Goal: Submit feedback/report problem: Submit feedback/report problem

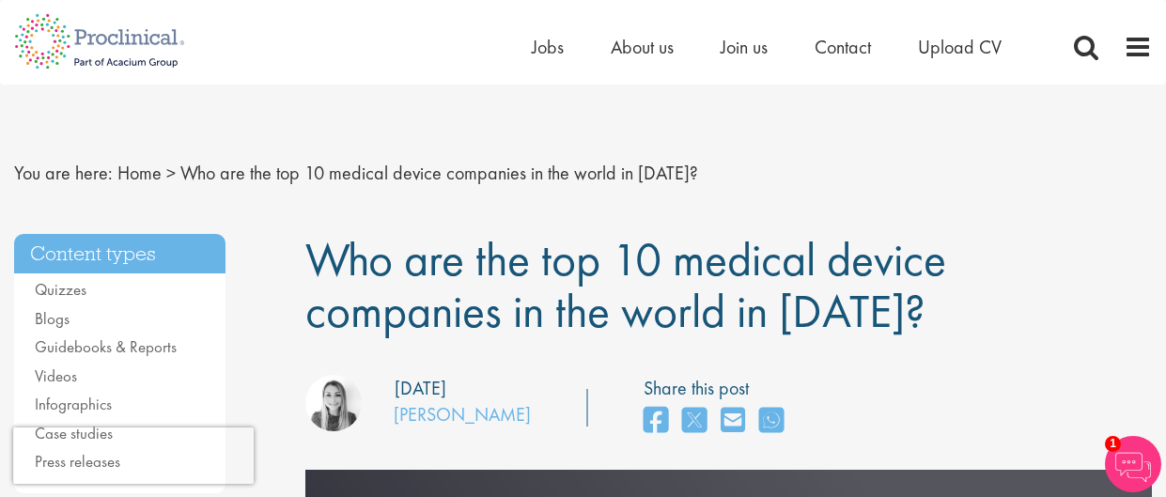
click at [1047, 268] on h1 "Who are the top 10 medical device companies in the world in [DATE]?" at bounding box center [728, 285] width 846 height 103
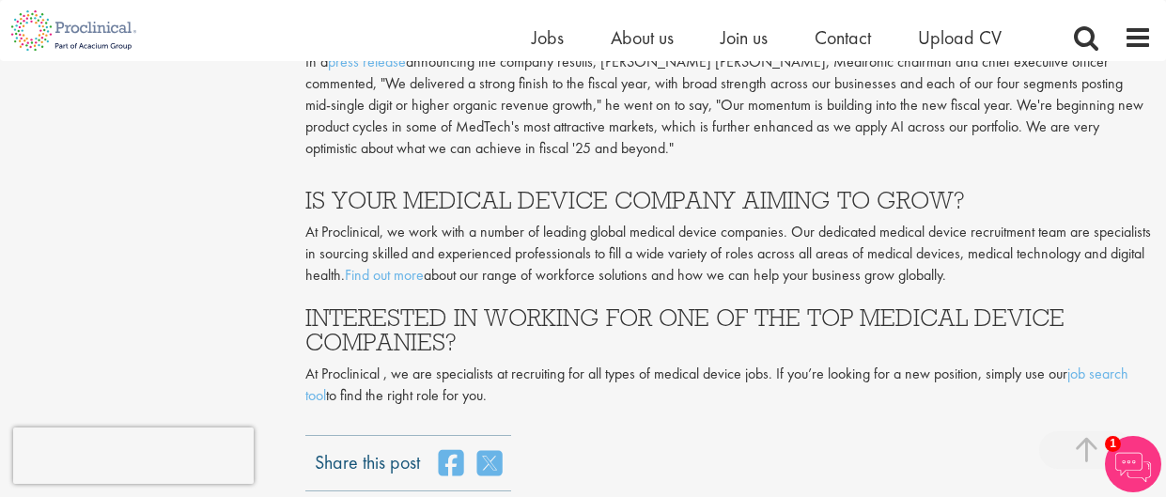
scroll to position [5670, 0]
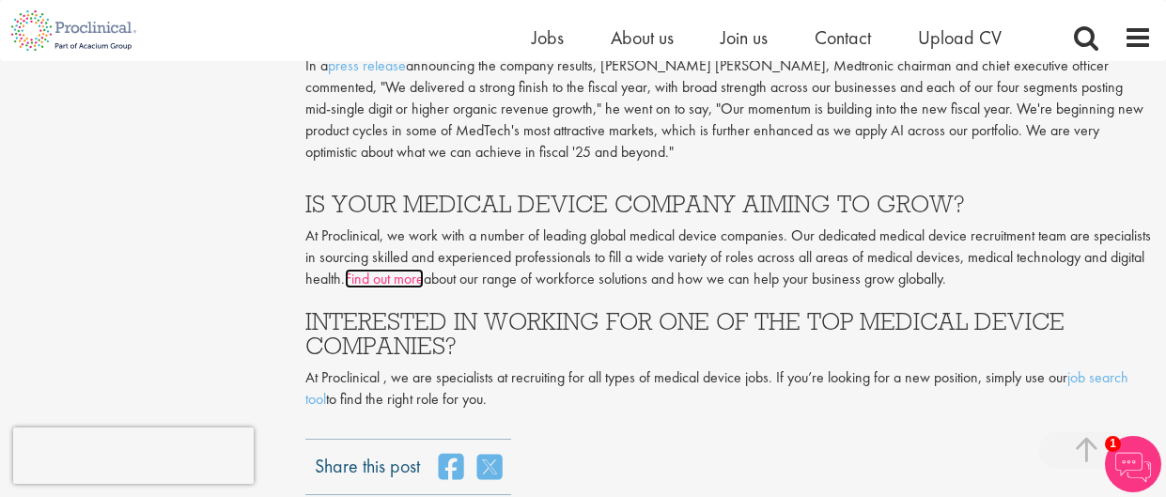
click at [424, 269] on link "Find out more" at bounding box center [384, 279] width 79 height 20
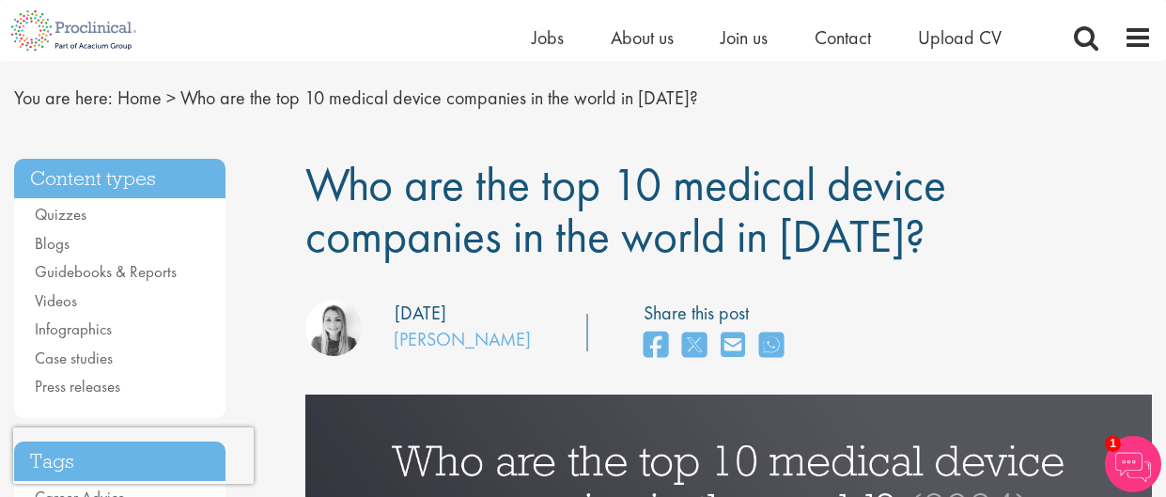
scroll to position [0, 0]
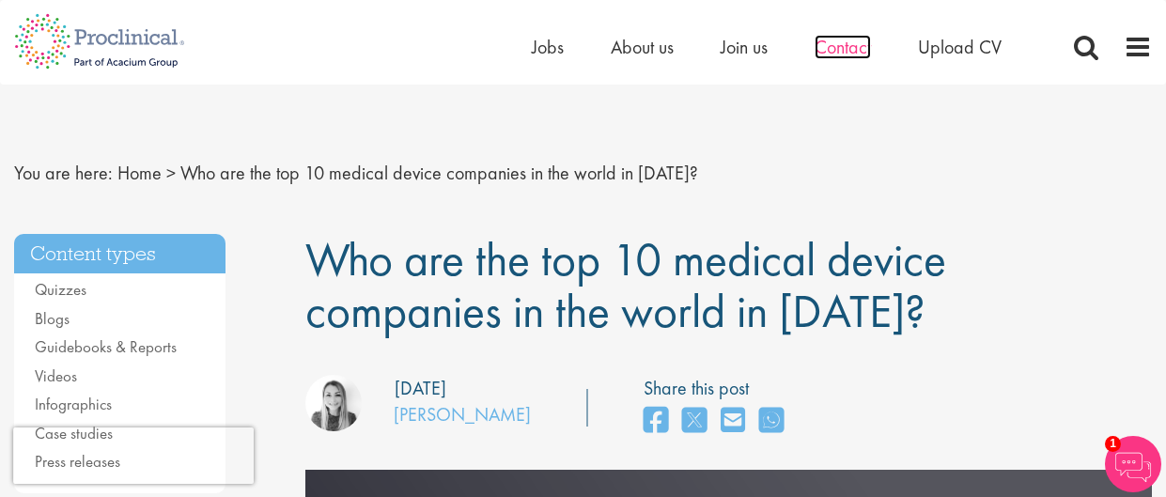
click at [840, 49] on span "Contact" at bounding box center [842, 47] width 56 height 24
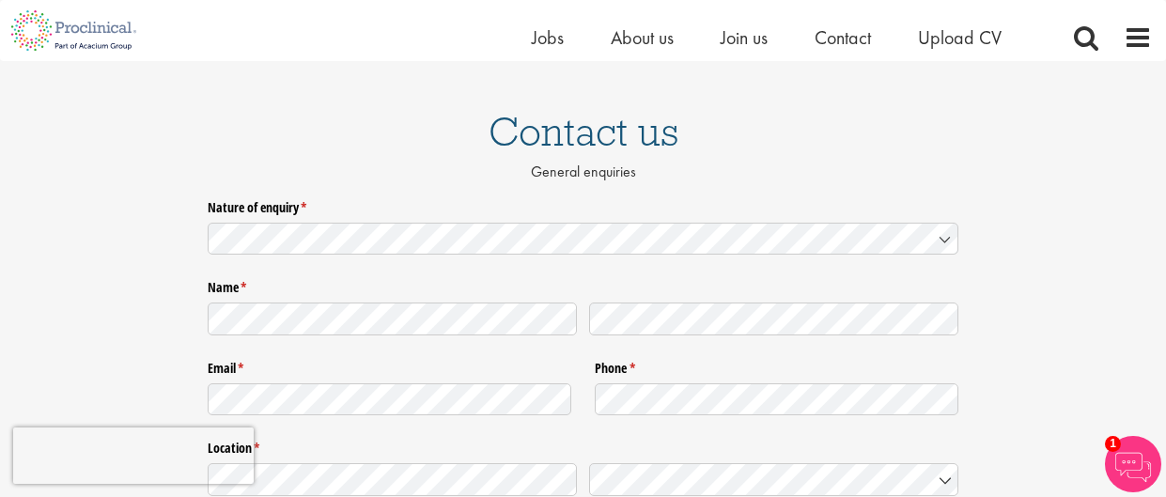
scroll to position [112, 0]
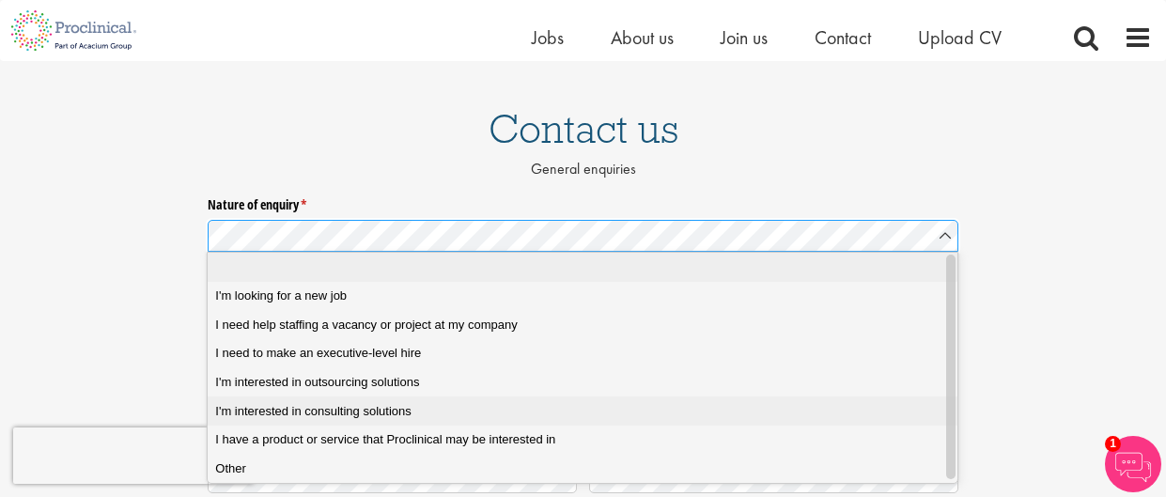
click at [800, 423] on solutions "I'm interested in consulting solutions" at bounding box center [583, 410] width 750 height 29
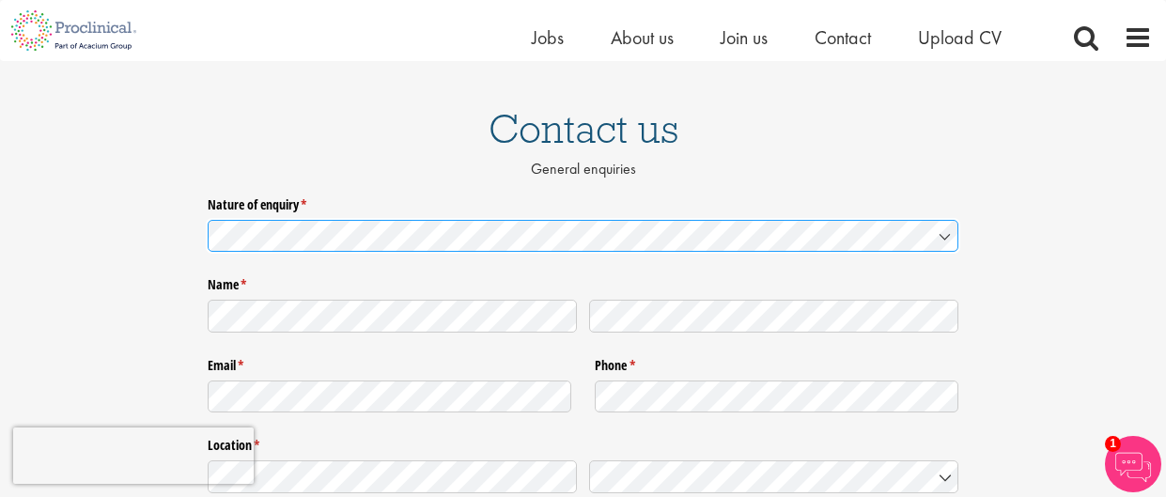
click at [945, 235] on icon at bounding box center [944, 237] width 9 height 5
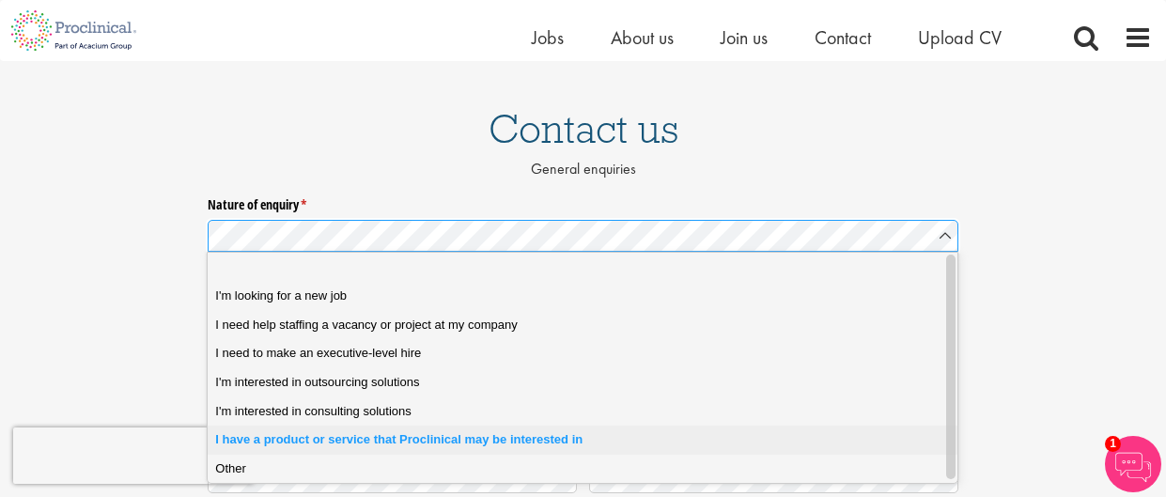
click at [528, 439] on span "I have a product or service that Proclinical may be interested in" at bounding box center [398, 439] width 367 height 17
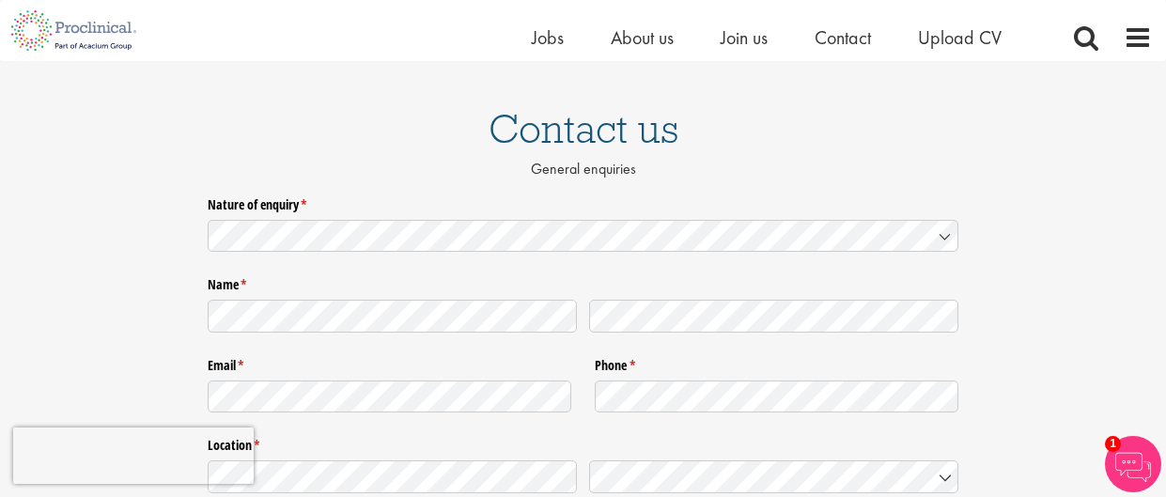
click at [133, 258] on div "Nature of enquiry * (required) Name * (required) Email * (required) Phone * (re…" at bounding box center [583, 493] width 1166 height 608
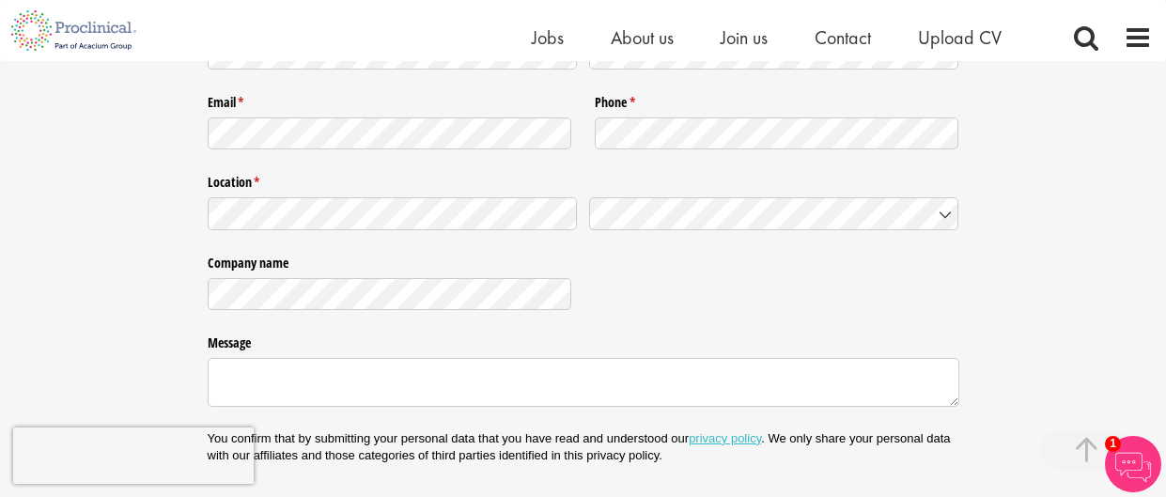
scroll to position [412, 0]
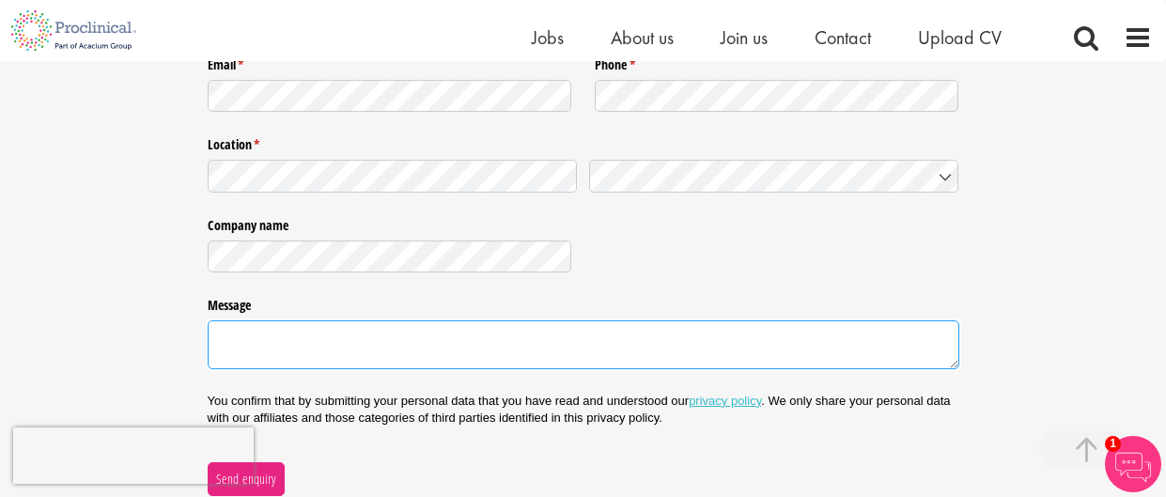
click at [268, 332] on textarea "Message" at bounding box center [584, 344] width 752 height 49
type textarea "I propose a new device to prevent aspiration pneumonia in inpatients."
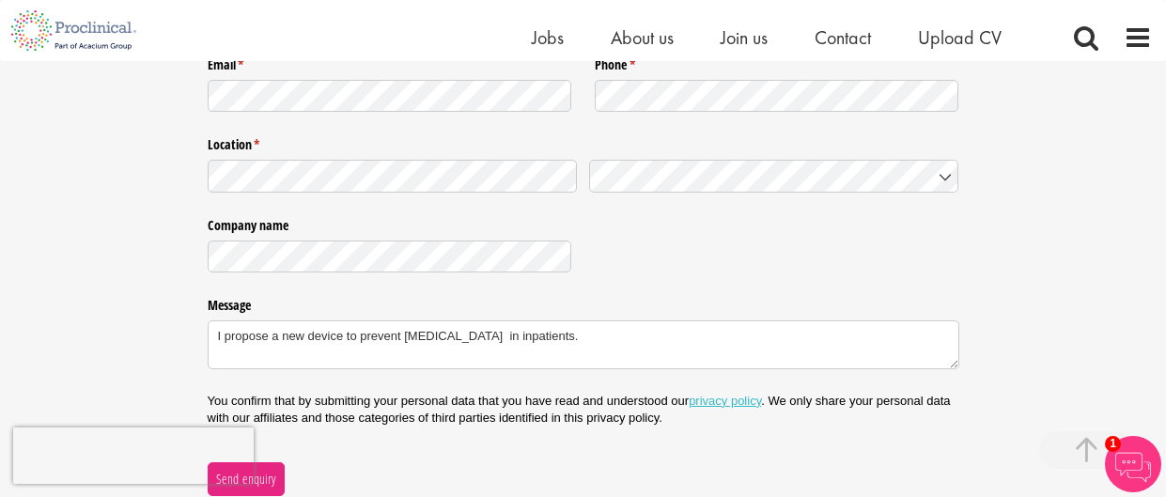
click at [1035, 302] on div "Nature of enquiry * (required) Name * (required) Email * (required) Phone * (re…" at bounding box center [583, 192] width 1166 height 608
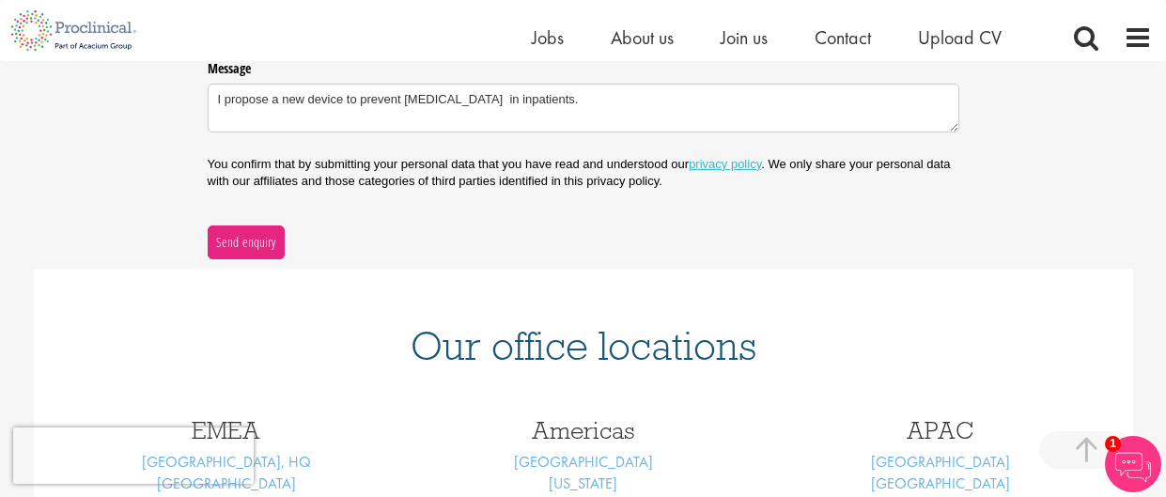
scroll to position [675, 0]
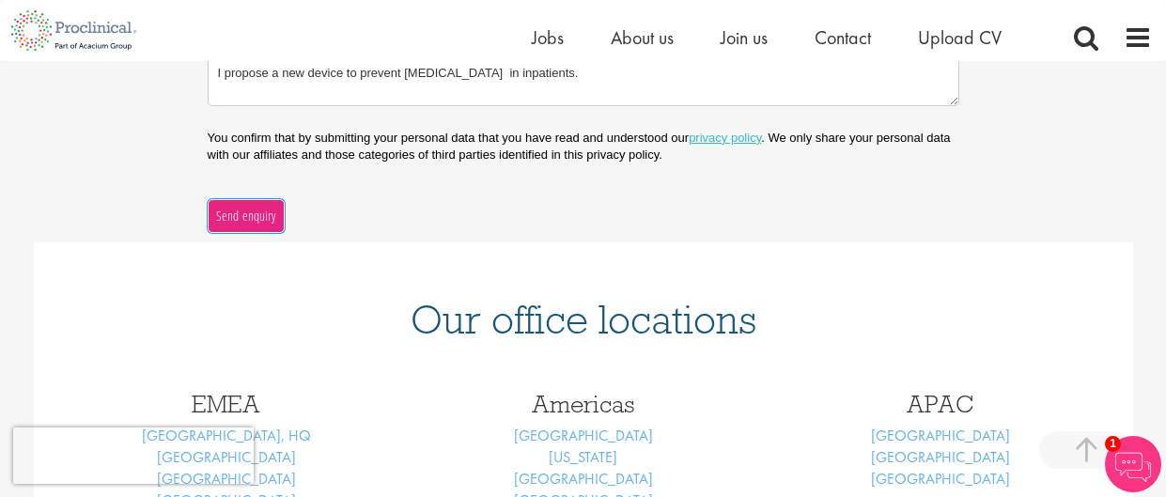
click at [243, 218] on span "Send enquiry" at bounding box center [245, 216] width 61 height 21
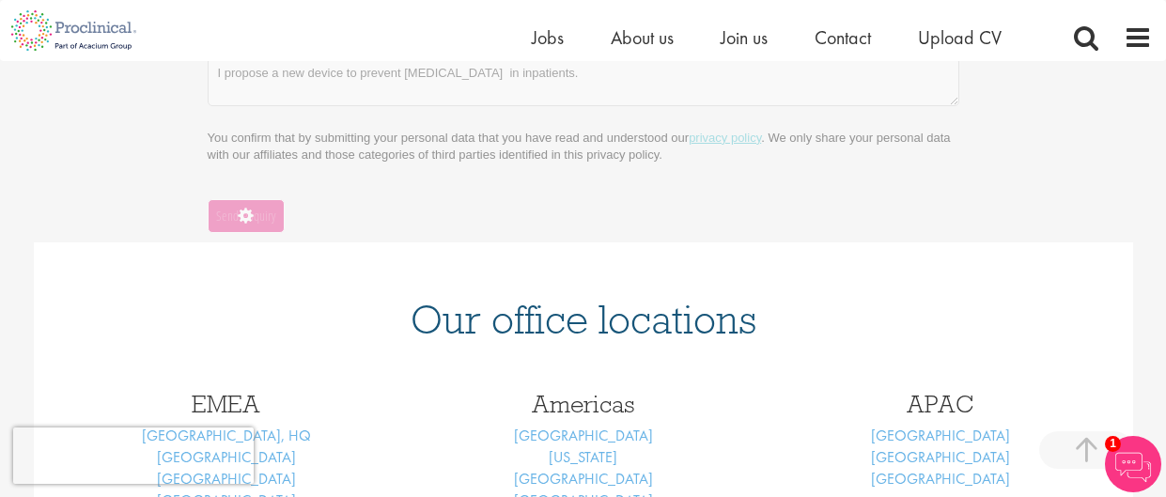
scroll to position [318, 0]
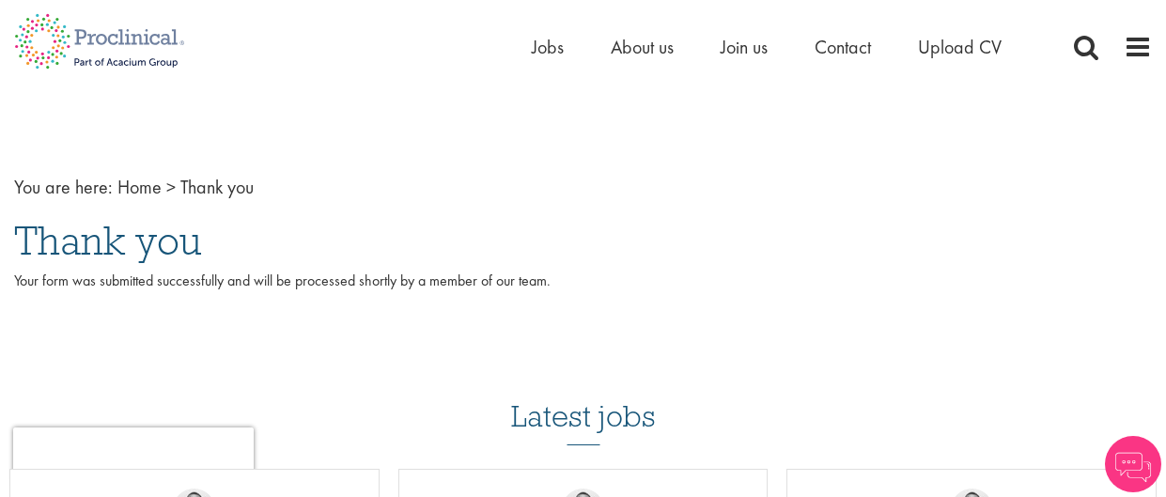
click at [1101, 288] on p "Your form was submitted successfully and will be processed shortly by a member …" at bounding box center [583, 292] width 1138 height 43
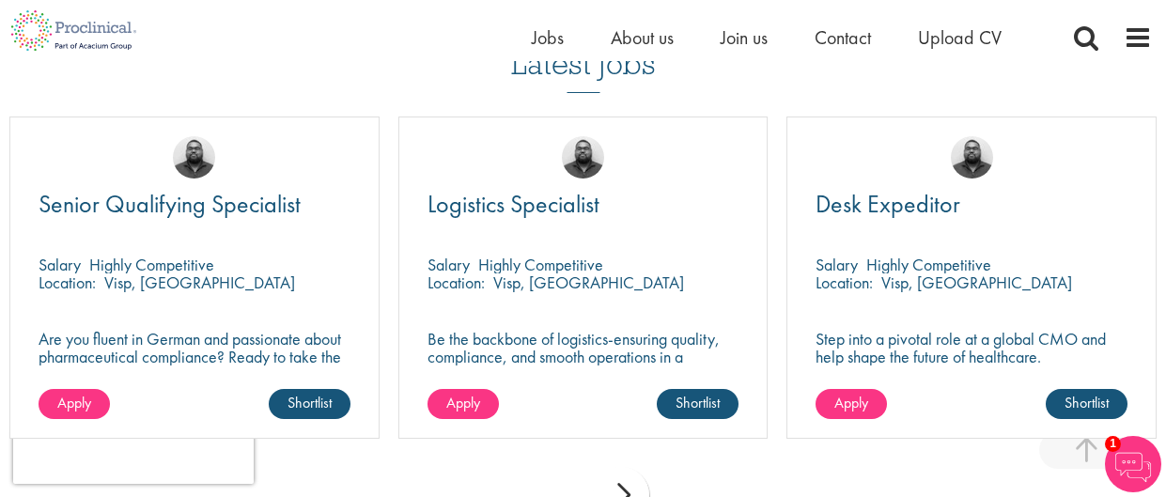
scroll to position [300, 0]
